Goal: Task Accomplishment & Management: Complete application form

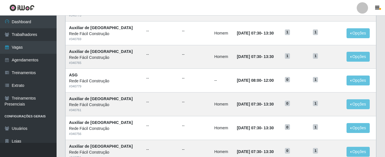
scroll to position [137, 0]
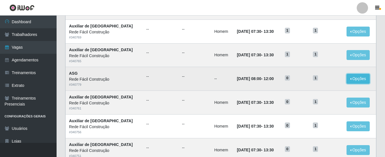
click at [358, 80] on button "Opções" at bounding box center [358, 79] width 23 height 10
click at [318, 81] on link "Editar" at bounding box center [315, 80] width 16 height 5
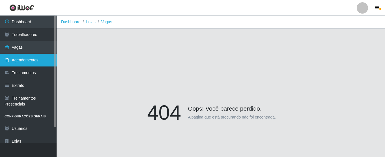
click at [28, 61] on link "Agendamentos" at bounding box center [28, 60] width 57 height 13
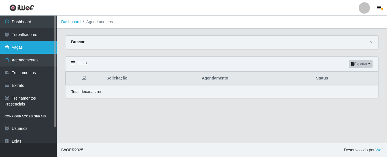
click at [17, 43] on link "Vagas" at bounding box center [28, 47] width 57 height 13
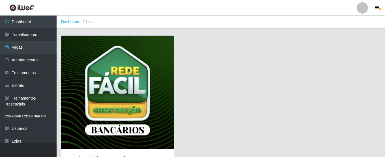
click at [132, 86] on img at bounding box center [117, 93] width 113 height 114
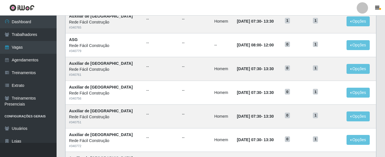
scroll to position [171, 0]
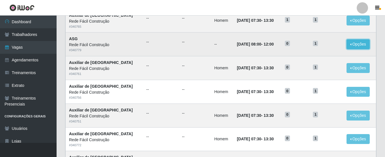
click at [350, 44] on button "Opções" at bounding box center [358, 44] width 23 height 10
click at [356, 44] on button "Opções" at bounding box center [358, 44] width 23 height 10
click at [285, 45] on span "0" at bounding box center [287, 44] width 5 height 6
click at [355, 43] on button "Opções" at bounding box center [358, 44] width 23 height 10
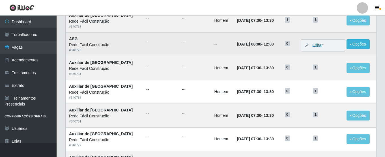
click at [314, 44] on link "Editar" at bounding box center [315, 45] width 16 height 5
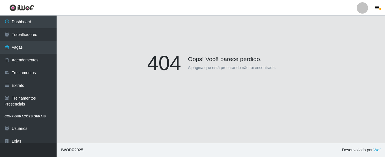
scroll to position [50, 0]
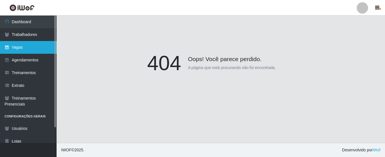
click at [37, 45] on link "Vagas" at bounding box center [28, 47] width 57 height 13
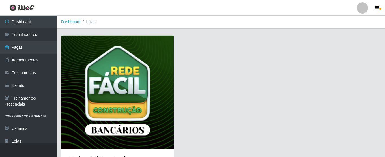
click at [100, 71] on img at bounding box center [117, 93] width 113 height 114
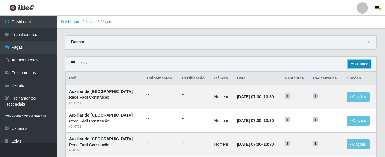
click at [361, 64] on link "Adicionar" at bounding box center [359, 64] width 22 height 8
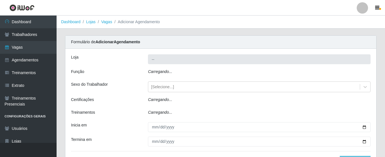
type input "Rede Fácil Construção"
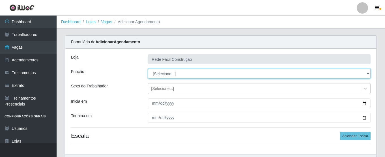
click at [356, 74] on select "[Selecione...] ASG ASG + ASG ++ Auxiliar de Estoque Auxiliar de Estoque + Auxil…" at bounding box center [259, 74] width 223 height 10
select select "75"
click at [148, 69] on select "[Selecione...] ASG ASG + ASG ++ Auxiliar de Estoque Auxiliar de Estoque + Auxil…" at bounding box center [259, 74] width 223 height 10
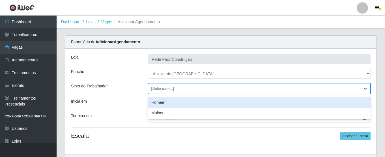
click at [188, 87] on div "[Selecione...]" at bounding box center [254, 88] width 212 height 9
click at [173, 105] on div "Homem" at bounding box center [259, 102] width 223 height 10
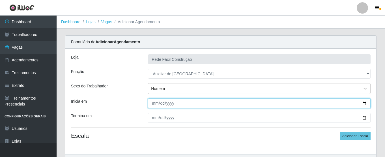
click at [366, 102] on input "Inicia em" at bounding box center [259, 103] width 223 height 10
type input "2025-10-01"
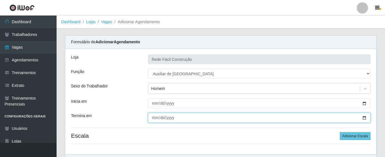
click at [365, 115] on input "Termina em" at bounding box center [259, 118] width 223 height 10
type input "2025-12-31"
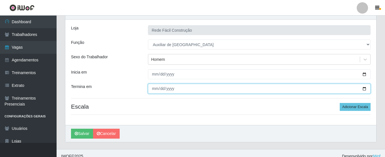
scroll to position [35, 0]
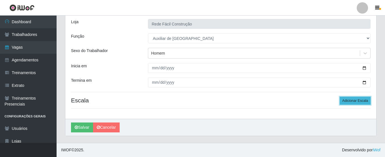
click at [351, 103] on button "Adicionar Escala" at bounding box center [355, 101] width 31 height 8
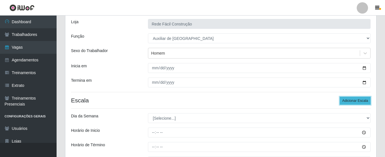
click at [351, 103] on button "Adicionar Escala" at bounding box center [355, 101] width 31 height 8
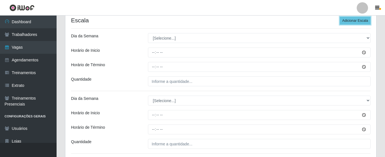
scroll to position [106, 0]
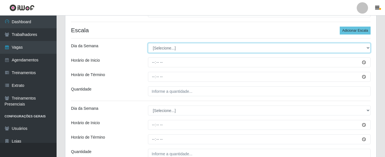
click at [366, 46] on select "[Selecione...] Segunda Terça Quarta Quinta Sexta Sábado Domingo" at bounding box center [259, 48] width 223 height 10
select select "1"
click at [148, 43] on select "[Selecione...] Segunda Terça Quarta Quinta Sexta Sábado Domingo" at bounding box center [259, 48] width 223 height 10
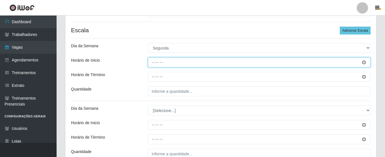
click at [154, 62] on input "Horário de Inicio" at bounding box center [259, 62] width 223 height 10
type input "07:30"
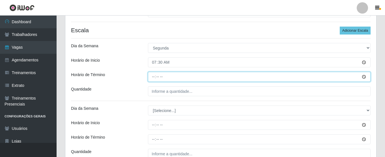
click at [153, 78] on input "Horário de Término" at bounding box center [259, 77] width 223 height 10
type input "13:30"
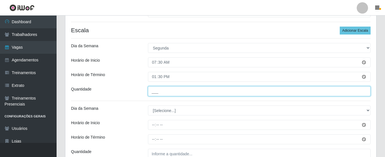
click at [155, 93] on input "___" at bounding box center [259, 91] width 223 height 10
type input "1__"
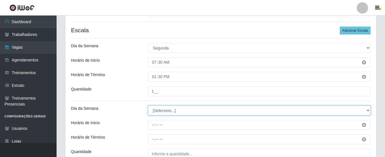
click at [176, 111] on select "[Selecione...] Segunda Terça Quarta Quinta Sexta Sábado Domingo" at bounding box center [259, 111] width 223 height 10
select select "2"
click at [148, 106] on select "[Selecione...] Segunda Terça Quarta Quinta Sexta Sábado Domingo" at bounding box center [259, 111] width 223 height 10
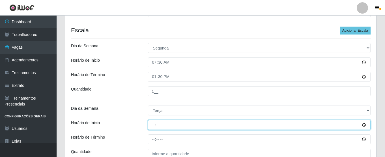
click at [153, 126] on input "Horário de Inicio" at bounding box center [259, 125] width 223 height 10
type input "07:30"
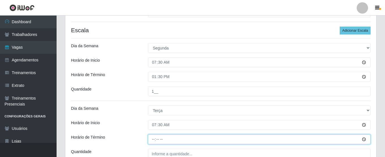
click at [152, 142] on input "Horário de Término" at bounding box center [259, 139] width 223 height 10
type input "13:30"
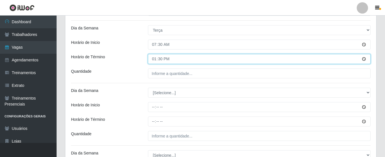
scroll to position [201, 0]
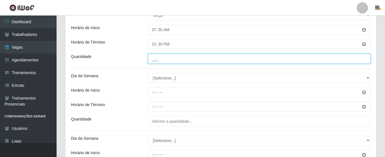
click at [178, 55] on input "___" at bounding box center [259, 59] width 223 height 10
type input "1__"
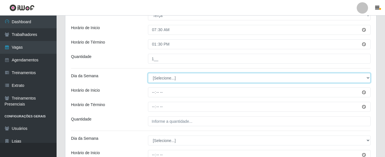
click at [165, 77] on select "[Selecione...] Segunda Terça Quarta Quinta Sexta Sábado Domingo" at bounding box center [259, 78] width 223 height 10
select select "3"
click at [148, 73] on select "[Selecione...] Segunda Terça Quarta Quinta Sexta Sábado Domingo" at bounding box center [259, 78] width 223 height 10
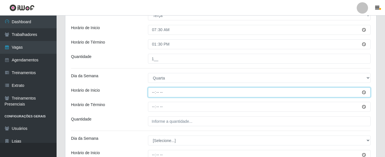
click at [154, 91] on input "Horário de Inicio" at bounding box center [259, 92] width 223 height 10
type input "07:30"
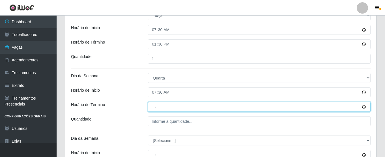
click at [152, 108] on input "Horário de Término" at bounding box center [259, 107] width 223 height 10
type input "13:30"
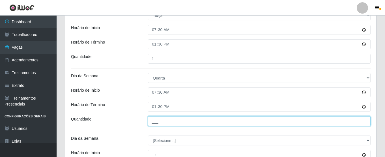
click at [156, 118] on input "___" at bounding box center [259, 121] width 223 height 10
type input "1__"
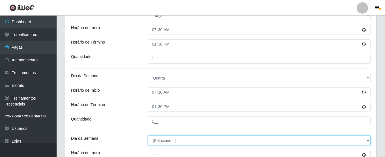
click at [164, 141] on select "[Selecione...] Segunda Terça Quarta Quinta Sexta Sábado Domingo" at bounding box center [259, 141] width 223 height 10
select select "4"
click at [148, 136] on select "[Selecione...] Segunda Terça Quarta Quinta Sexta Sábado Domingo" at bounding box center [259, 141] width 223 height 10
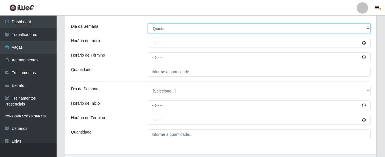
scroll to position [310, 0]
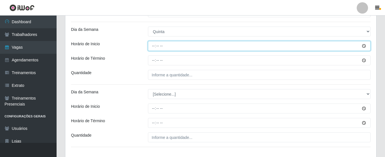
click at [153, 46] on input "Horário de Inicio" at bounding box center [259, 46] width 223 height 10
type input "07:30"
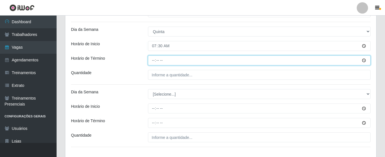
click at [154, 61] on input "Horário de Término" at bounding box center [259, 60] width 223 height 10
type input "13:30"
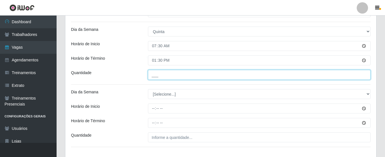
click at [158, 76] on input "___" at bounding box center [259, 75] width 223 height 10
type input "1__"
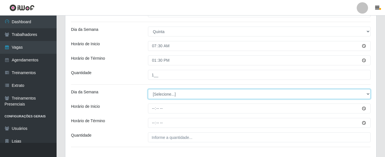
click at [160, 91] on select "[Selecione...] Segunda Terça Quarta Quinta Sexta Sábado Domingo" at bounding box center [259, 94] width 223 height 10
select select "5"
click at [148, 89] on select "[Selecione...] Segunda Terça Quarta Quinta Sexta Sábado Domingo" at bounding box center [259, 94] width 223 height 10
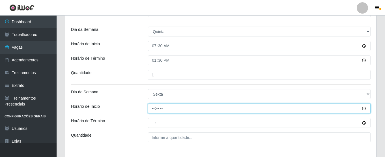
click at [153, 107] on input "Horário de Inicio" at bounding box center [259, 109] width 223 height 10
type input "07:30"
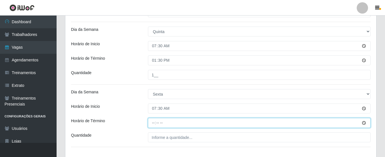
click at [155, 124] on input "Horário de Término" at bounding box center [259, 123] width 223 height 10
type input "13:30"
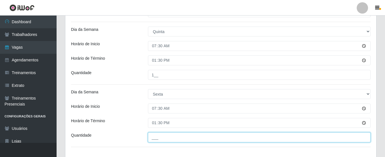
click at [161, 138] on input "___" at bounding box center [259, 137] width 223 height 10
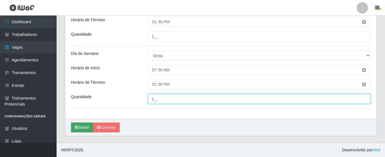
type input "1__"
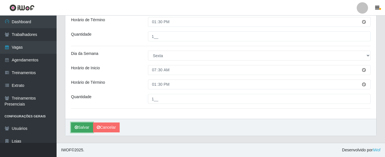
click at [85, 126] on button "Salvar" at bounding box center [82, 128] width 22 height 10
click at [80, 129] on button "Salvar" at bounding box center [82, 128] width 22 height 10
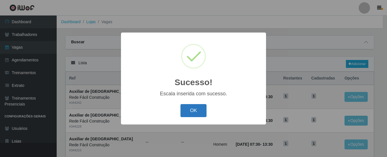
click at [190, 114] on button "OK" at bounding box center [193, 110] width 26 height 13
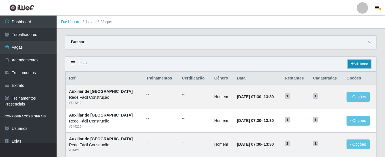
click at [353, 62] on link "Adicionar" at bounding box center [359, 64] width 22 height 8
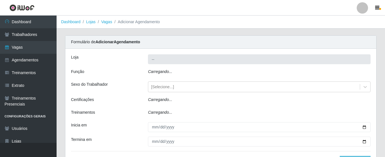
type input "Rede Fácil Construção"
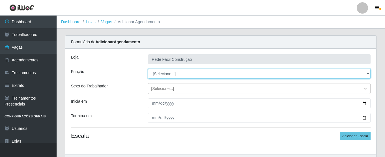
click at [274, 76] on select "[Selecione...] ASG ASG + ASG ++ Auxiliar de Estoque Auxiliar de Estoque + Auxil…" at bounding box center [259, 74] width 223 height 10
select select "121"
click at [148, 69] on select "[Selecione...] ASG ASG + ASG ++ Auxiliar de Estoque Auxiliar de Estoque + Auxil…" at bounding box center [259, 74] width 223 height 10
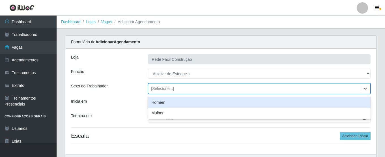
click at [163, 87] on div "[Selecione...]" at bounding box center [162, 89] width 23 height 6
click at [161, 102] on div "Homem" at bounding box center [259, 102] width 223 height 10
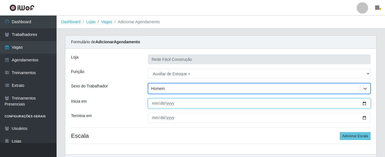
click at [150, 103] on input "Inicia em" at bounding box center [259, 103] width 223 height 10
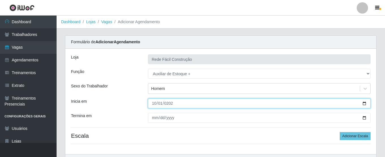
type input "2025-10-01"
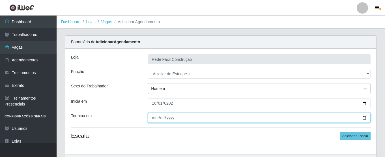
click at [153, 119] on input "Termina em" at bounding box center [259, 118] width 223 height 10
type input "2025-12-31"
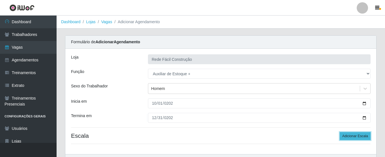
click at [354, 137] on button "Adicionar Escala" at bounding box center [355, 136] width 31 height 8
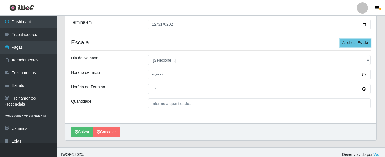
scroll to position [98, 0]
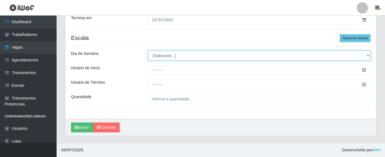
click at [364, 53] on select "[Selecione...] Segunda Terça Quarta Quinta Sexta Sábado Domingo" at bounding box center [259, 56] width 223 height 10
select select "6"
click at [148, 51] on select "[Selecione...] Segunda Terça Quarta Quinta Sexta Sábado Domingo" at bounding box center [259, 56] width 223 height 10
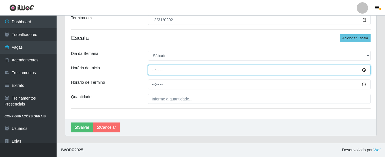
click at [153, 68] on input "Horário de Inicio" at bounding box center [259, 70] width 223 height 10
type input "07:30"
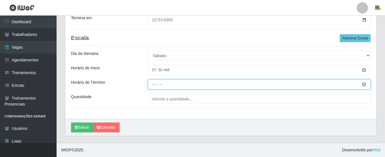
click at [153, 85] on input "Horário de Término" at bounding box center [259, 85] width 223 height 10
type input "13:30"
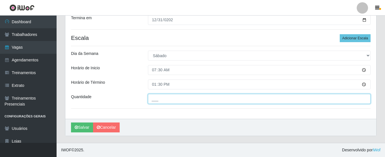
click at [160, 103] on input "___" at bounding box center [259, 99] width 223 height 10
type input "1__"
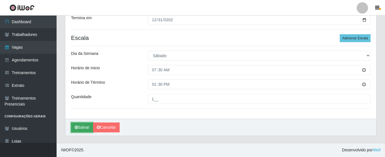
click at [85, 128] on button "Salvar" at bounding box center [82, 128] width 22 height 10
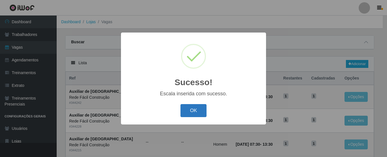
click at [192, 110] on button "OK" at bounding box center [193, 110] width 26 height 13
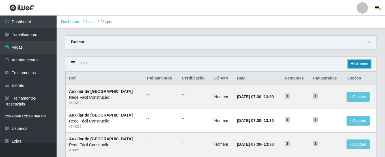
click at [358, 64] on link "Adicionar" at bounding box center [359, 64] width 22 height 8
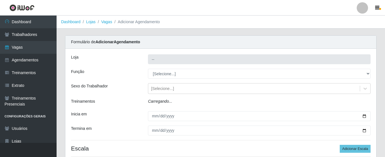
type input "Rede Fácil Construção"
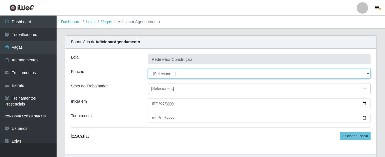
click at [275, 73] on select "[Selecione...] ASG ASG + ASG ++ Auxiliar de Estoque Auxiliar de Estoque + Auxil…" at bounding box center [259, 74] width 223 height 10
select select "16"
click at [148, 69] on select "[Selecione...] ASG ASG + ASG ++ Auxiliar de Estoque Auxiliar de Estoque + Auxil…" at bounding box center [259, 74] width 223 height 10
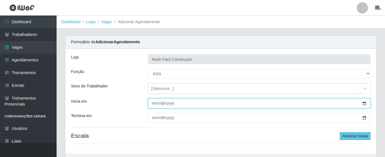
click at [151, 104] on input "Inicia em" at bounding box center [259, 103] width 223 height 10
type input "2025-10-01"
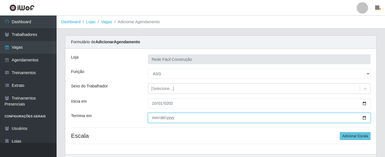
click at [153, 117] on input "Termina em" at bounding box center [259, 118] width 223 height 10
type input "2025-12-31"
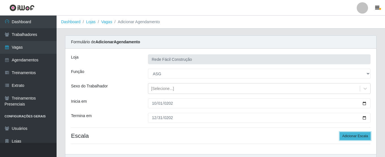
click at [352, 136] on button "Adicionar Escala" at bounding box center [355, 136] width 31 height 8
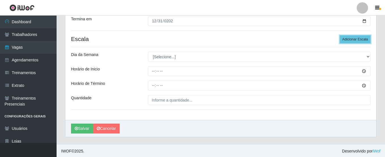
scroll to position [98, 0]
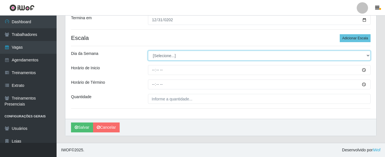
click at [360, 56] on select "[Selecione...] Segunda Terça Quarta Quinta Sexta Sábado Domingo" at bounding box center [259, 56] width 223 height 10
select select "3"
click at [148, 51] on select "[Selecione...] Segunda Terça Quarta Quinta Sexta Sábado Domingo" at bounding box center [259, 56] width 223 height 10
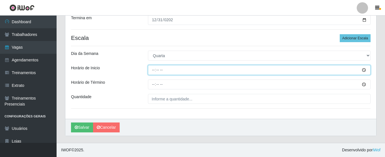
click at [151, 70] on input "Horário de Inicio" at bounding box center [259, 70] width 223 height 10
type input "08:00"
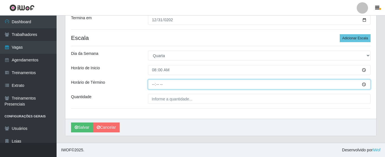
click at [153, 85] on input "Horário de Término" at bounding box center [259, 85] width 223 height 10
type input "14:00"
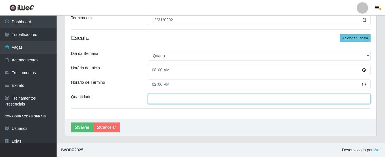
click at [161, 96] on input "___" at bounding box center [259, 99] width 223 height 10
type input "1__"
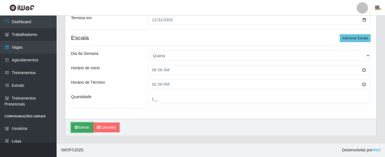
click at [80, 128] on button "Salvar" at bounding box center [82, 128] width 22 height 10
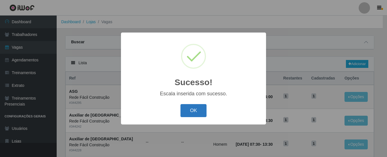
click at [194, 111] on button "OK" at bounding box center [193, 110] width 26 height 13
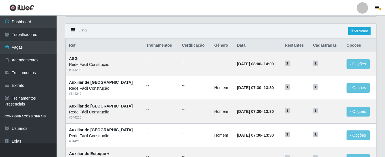
scroll to position [35, 0]
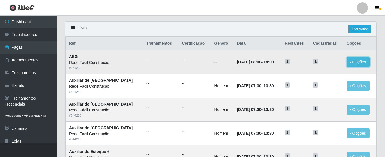
click at [354, 62] on button "Opções" at bounding box center [358, 62] width 23 height 10
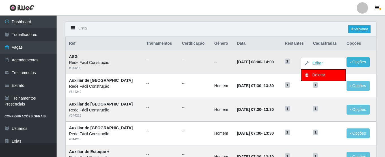
click at [327, 77] on div "Deletar" at bounding box center [323, 75] width 33 height 6
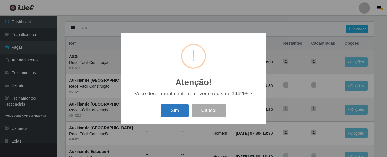
click at [183, 115] on button "Sim" at bounding box center [174, 110] width 27 height 13
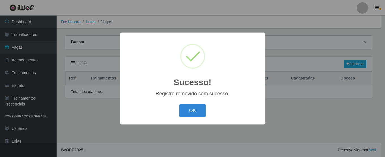
scroll to position [0, 0]
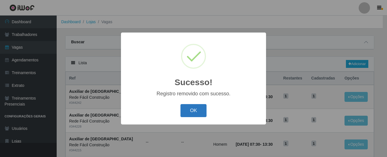
click at [195, 110] on button "OK" at bounding box center [193, 110] width 26 height 13
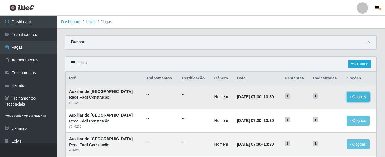
click at [353, 96] on button "Opções" at bounding box center [358, 97] width 23 height 10
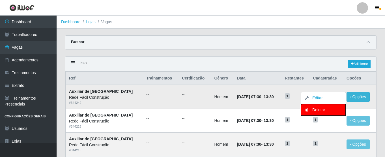
click at [320, 110] on div "Deletar" at bounding box center [323, 110] width 33 height 6
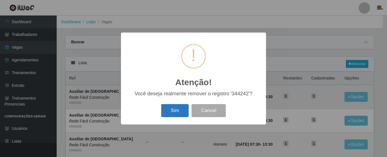
click at [182, 113] on button "Sim" at bounding box center [174, 110] width 27 height 13
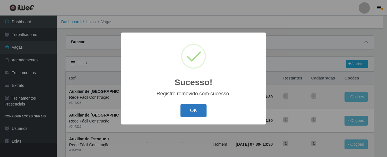
click at [192, 111] on button "OK" at bounding box center [193, 110] width 26 height 13
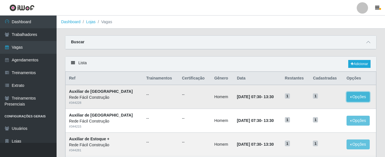
click at [358, 96] on button "Opções" at bounding box center [358, 97] width 23 height 10
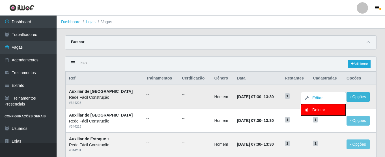
click at [308, 112] on div "Deletar" at bounding box center [323, 110] width 33 height 6
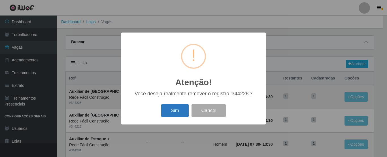
click at [179, 111] on button "Sim" at bounding box center [174, 110] width 27 height 13
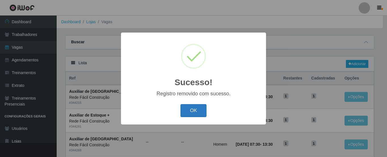
click at [192, 111] on button "OK" at bounding box center [193, 110] width 26 height 13
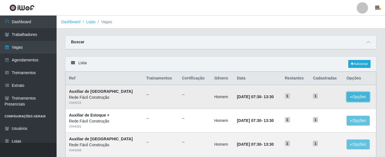
click at [362, 93] on button "Opções" at bounding box center [358, 97] width 23 height 10
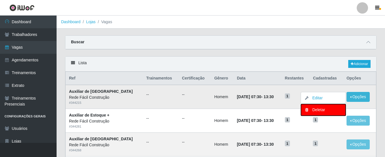
click at [324, 110] on div "Deletar" at bounding box center [323, 110] width 33 height 6
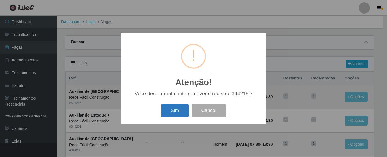
click at [176, 108] on button "Sim" at bounding box center [174, 110] width 27 height 13
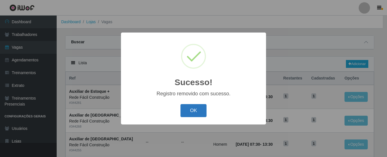
click at [188, 114] on button "OK" at bounding box center [193, 110] width 26 height 13
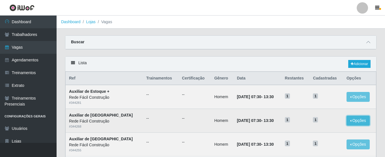
click at [357, 121] on button "Opções" at bounding box center [358, 121] width 23 height 10
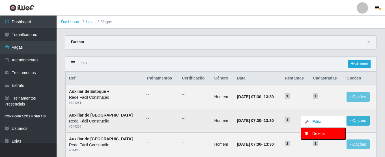
click at [322, 133] on div "Deletar" at bounding box center [323, 134] width 33 height 6
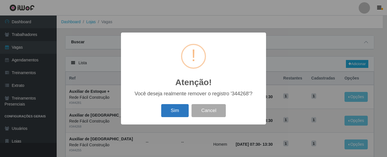
click at [179, 114] on button "Sim" at bounding box center [174, 110] width 27 height 13
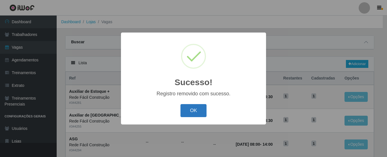
click at [191, 111] on button "OK" at bounding box center [193, 110] width 26 height 13
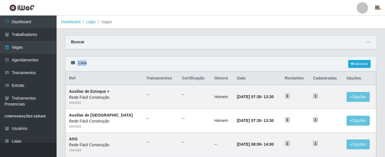
drag, startPoint x: 385, startPoint y: 43, endPoint x: 385, endPoint y: 58, distance: 15.0
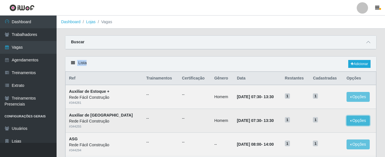
click at [353, 119] on button "Opções" at bounding box center [358, 121] width 23 height 10
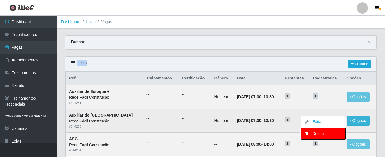
click at [319, 135] on div "Deletar" at bounding box center [323, 134] width 33 height 6
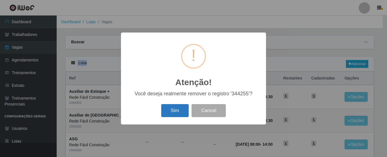
click at [185, 111] on button "Sim" at bounding box center [174, 110] width 27 height 13
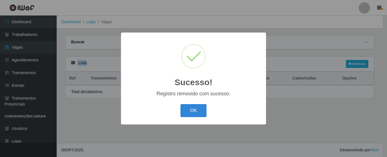
click at [386, 68] on html "Perfil Alterar Senha Sair Dashboard Trabalhadores Vagas Agendamentos Treinament…" at bounding box center [193, 78] width 387 height 157
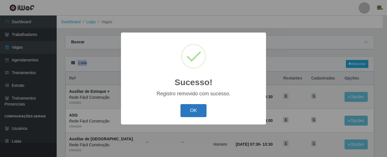
click at [198, 111] on button "OK" at bounding box center [193, 110] width 26 height 13
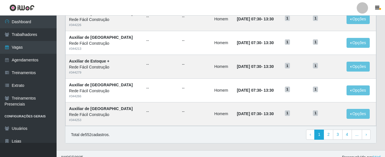
scroll to position [323, 0]
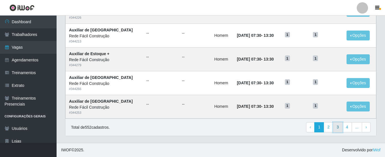
click at [340, 128] on link "3" at bounding box center [338, 127] width 10 height 10
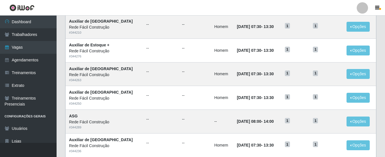
scroll to position [123, 0]
